Goal: Task Accomplishment & Management: Complete application form

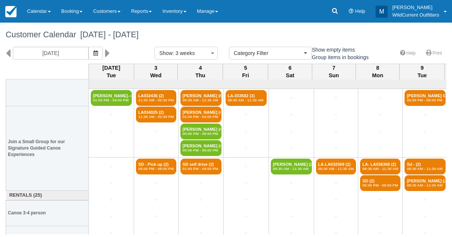
select select
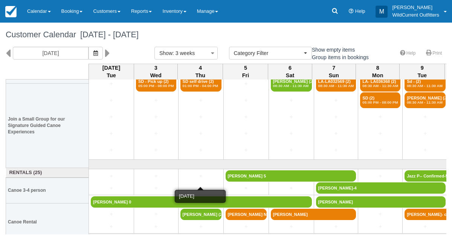
scroll to position [105, 0]
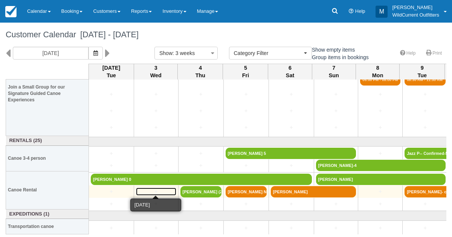
click at [156, 188] on link "+" at bounding box center [156, 192] width 40 height 8
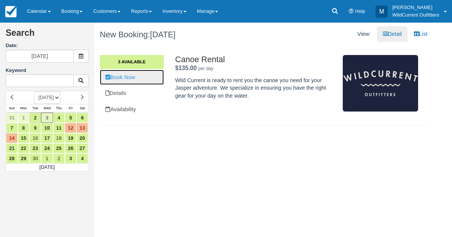
click at [120, 73] on link "Book Now" at bounding box center [132, 77] width 64 height 15
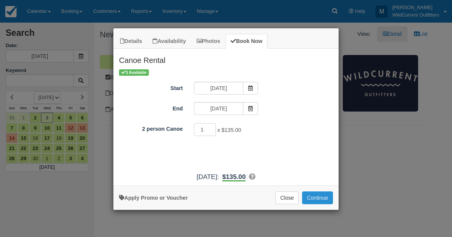
click at [319, 197] on button "Continue" at bounding box center [317, 197] width 31 height 13
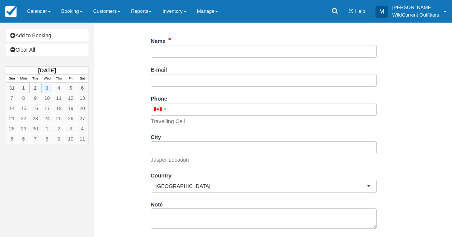
scroll to position [117, 0]
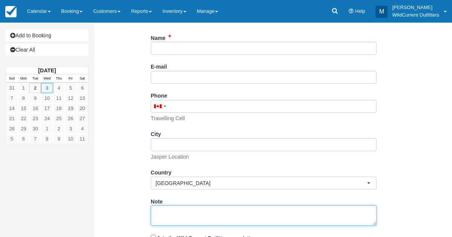
click at [165, 216] on textarea "Note" at bounding box center [264, 215] width 226 height 20
paste textarea "Name: [PERSON_NAME] Email: [EMAIL_ADDRESS][DOMAIN_NAME] Which day would you lik…"
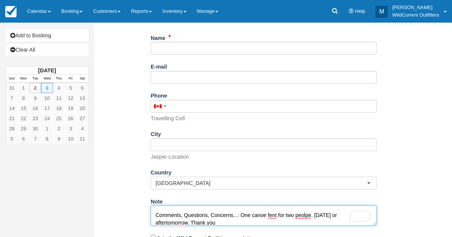
scroll to position [72, 0]
type textarea "Name: Rocio Lopez Email: rociolopez839@gmail.com Which day would you like to re…"
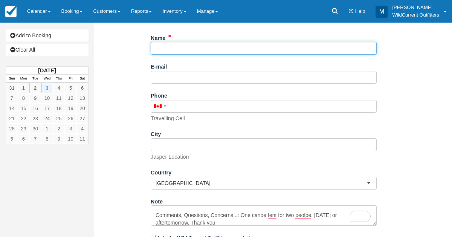
click at [170, 46] on input "Name" at bounding box center [264, 48] width 226 height 13
paste input "[PERSON_NAME]"
type input "[PERSON_NAME]"
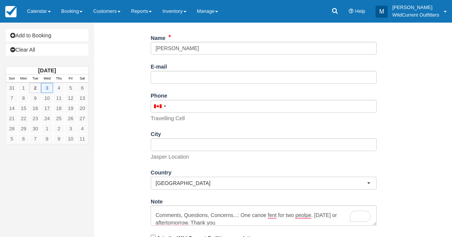
click at [170, 67] on div "E-mail Did you mean ?" at bounding box center [264, 71] width 226 height 23
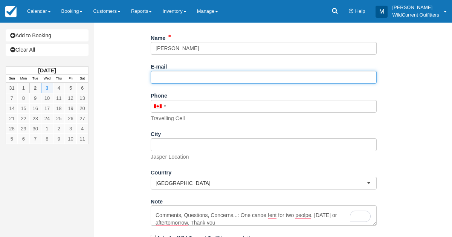
click at [169, 73] on input "E-mail" at bounding box center [264, 77] width 226 height 13
paste input "[EMAIL_ADDRESS][DOMAIN_NAME]"
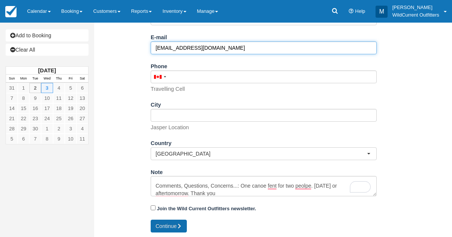
type input "[EMAIL_ADDRESS][DOMAIN_NAME]"
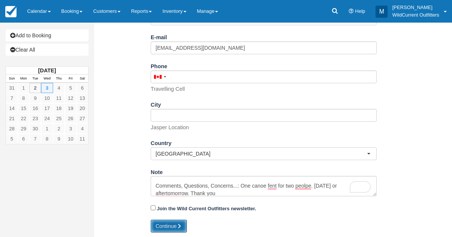
click at [163, 220] on button "Continue" at bounding box center [169, 226] width 36 height 13
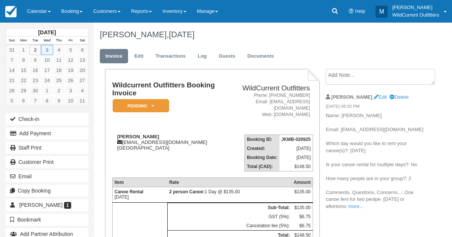
click at [418, 126] on p "Name: Rocio Lopez Email: rociolopez839@gmail.com Which day would you like to re…" at bounding box center [377, 161] width 102 height 98
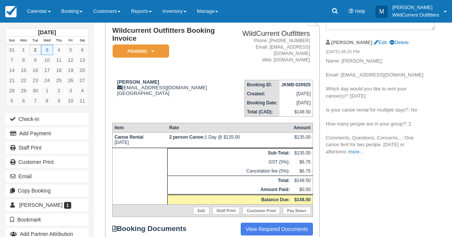
scroll to position [78, 0]
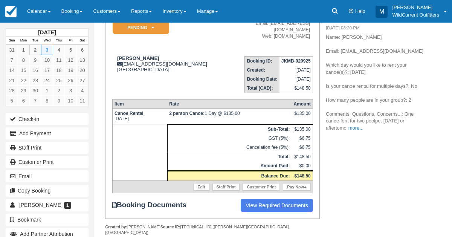
click at [136, 82] on td "Rocio Lopez rociolopez839@gmail.com Canada" at bounding box center [168, 71] width 113 height 43
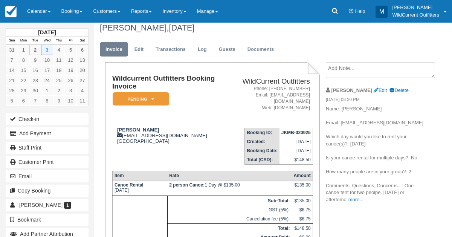
scroll to position [0, 0]
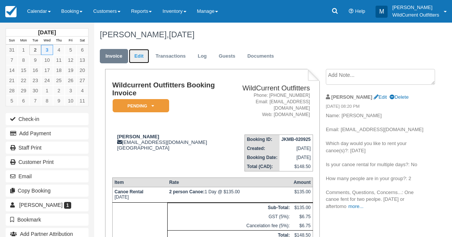
click at [135, 56] on link "Edit" at bounding box center [139, 56] width 20 height 15
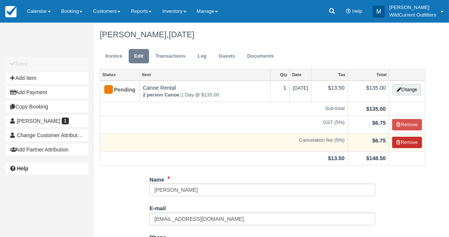
click at [400, 143] on button "Remove" at bounding box center [407, 142] width 30 height 11
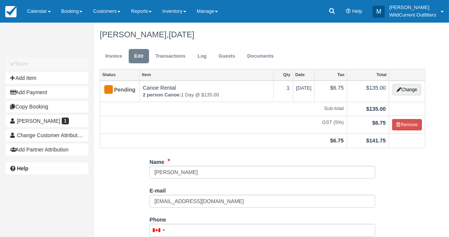
scroll to position [117, 0]
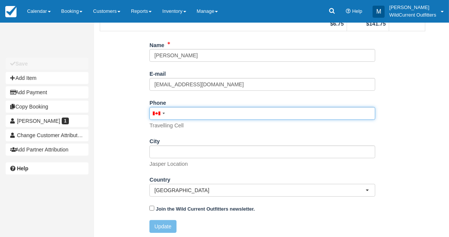
click at [236, 116] on input "Phone" at bounding box center [262, 113] width 226 height 13
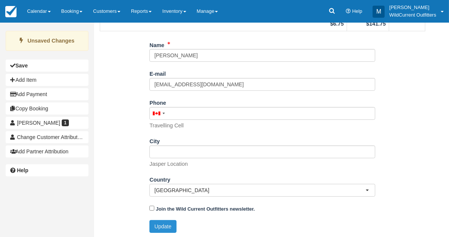
click at [162, 230] on button "Update" at bounding box center [162, 226] width 27 height 13
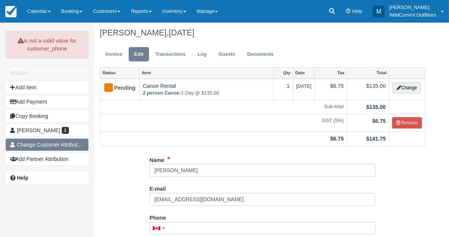
scroll to position [0, 0]
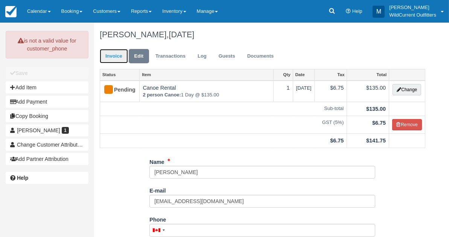
click at [115, 53] on link "Invoice" at bounding box center [114, 56] width 28 height 15
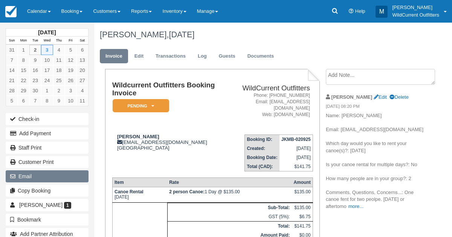
click at [18, 171] on button "Email" at bounding box center [47, 176] width 83 height 12
